Goal: Task Accomplishment & Management: Complete application form

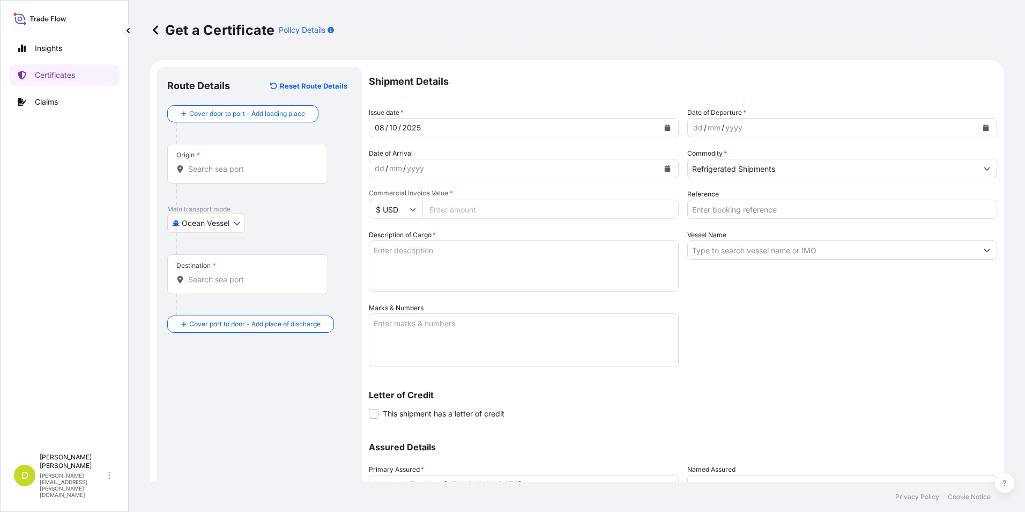
select select "Ocean Vessel"
select select "31639"
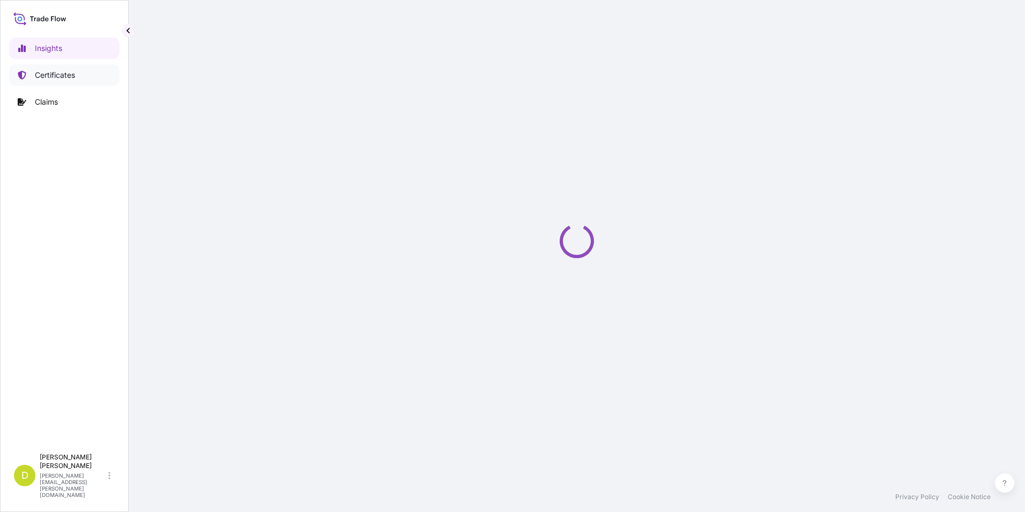
click at [75, 68] on link "Certificates" at bounding box center [64, 74] width 110 height 21
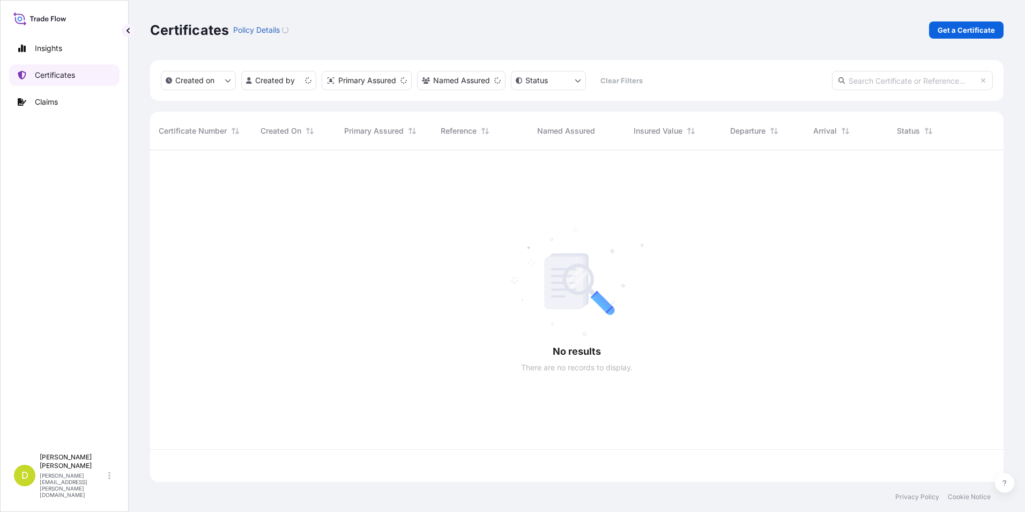
scroll to position [329, 846]
click at [990, 25] on p "Get a Certificate" at bounding box center [966, 30] width 57 height 11
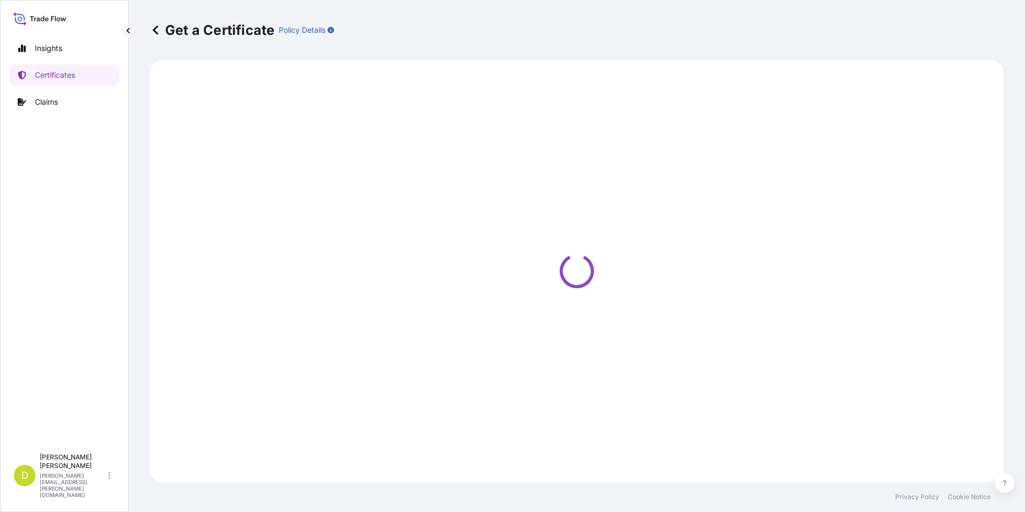
select select "Barge"
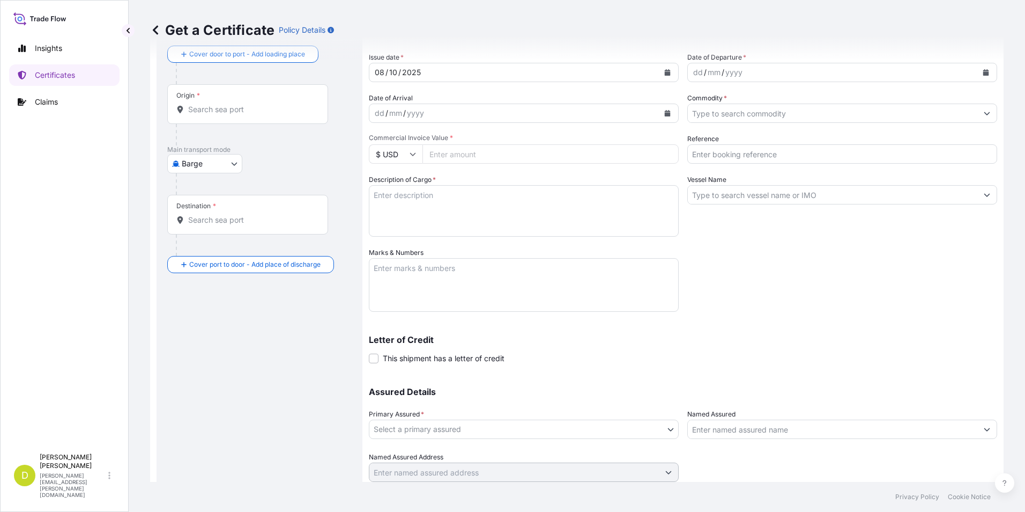
scroll to position [38, 0]
